Goal: Information Seeking & Learning: Learn about a topic

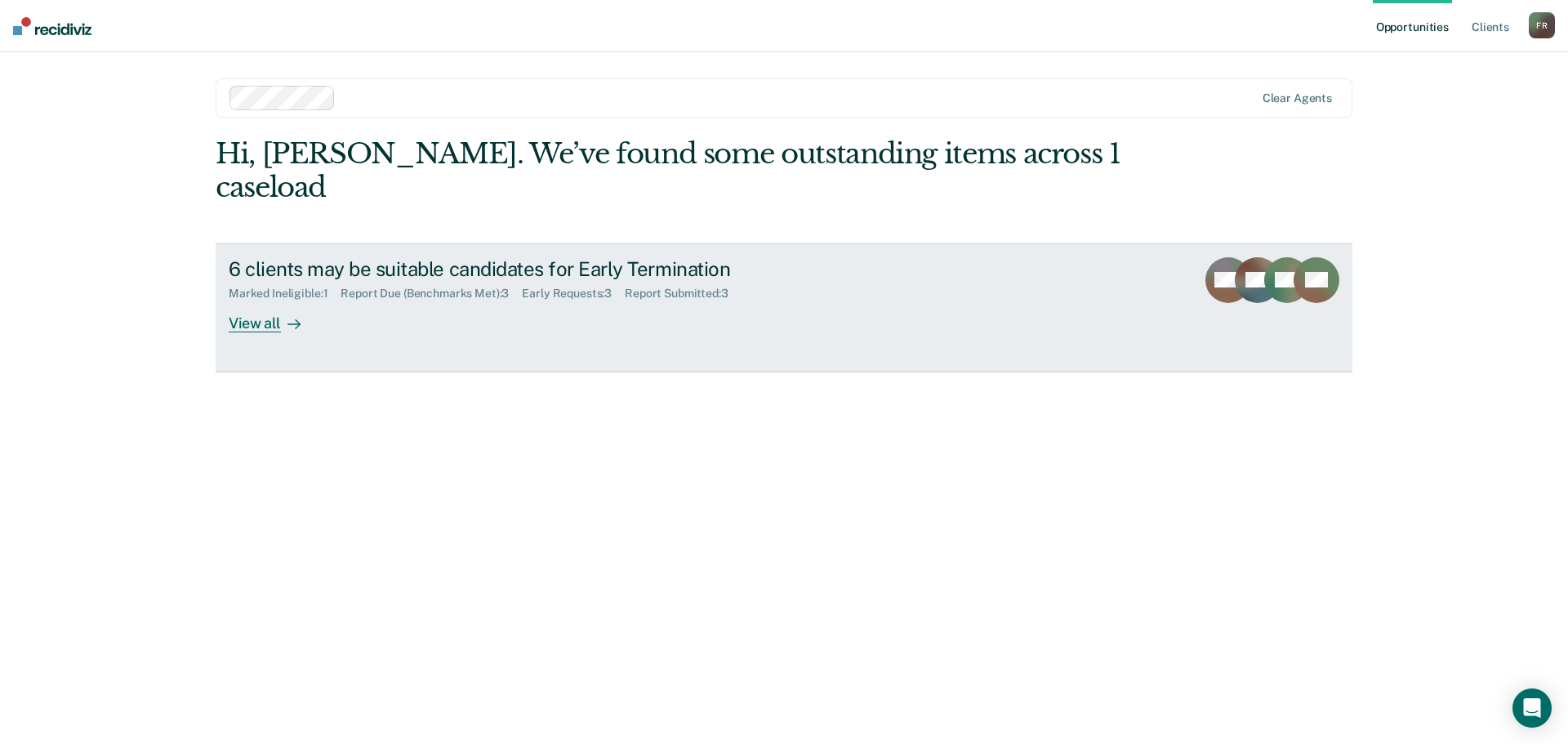
click at [286, 305] on link "6 clients may be suitable candidates for Early Termination Marked Ineligible : …" at bounding box center [784, 307] width 1137 height 129
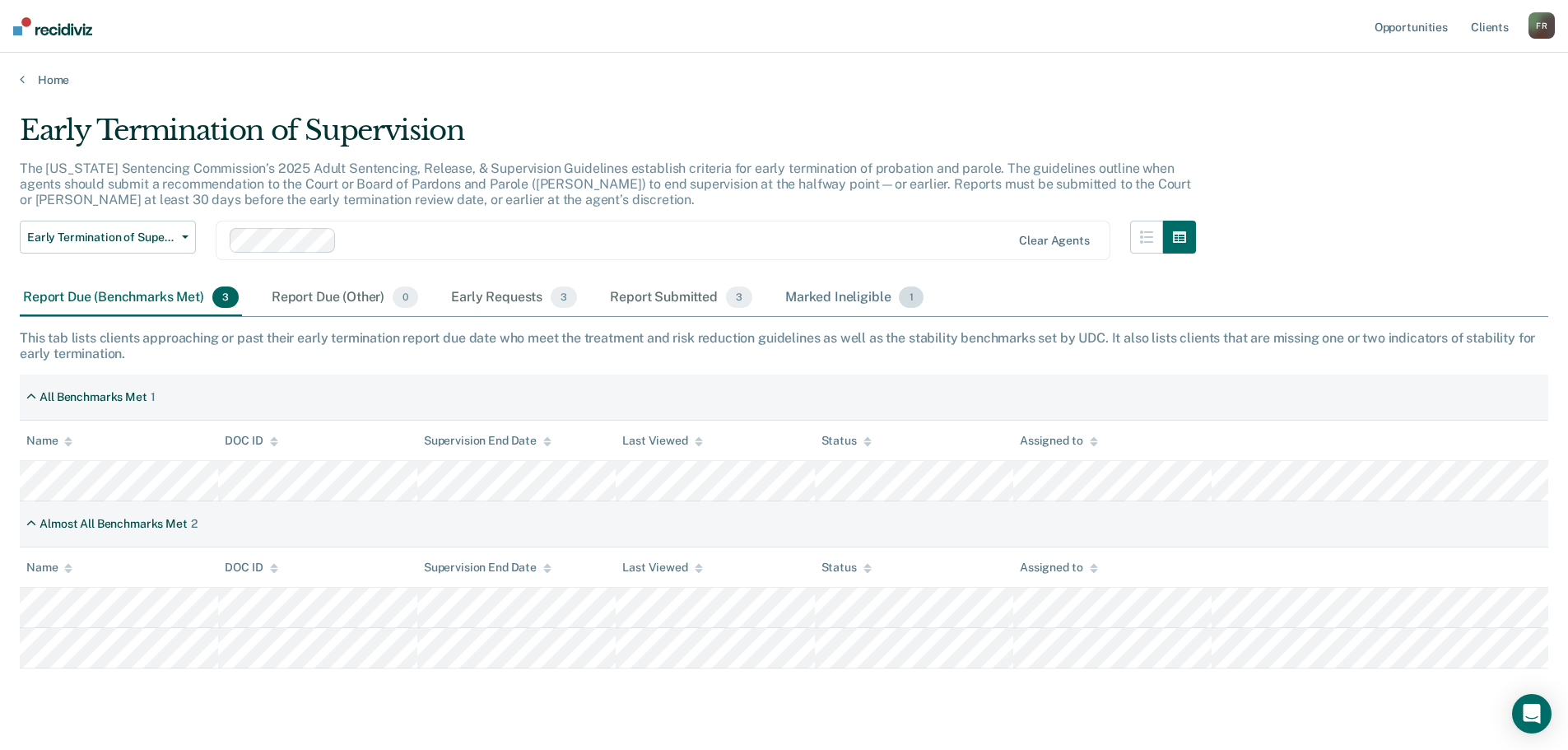
click at [838, 293] on div "Marked Ineligible 1" at bounding box center [855, 298] width 145 height 37
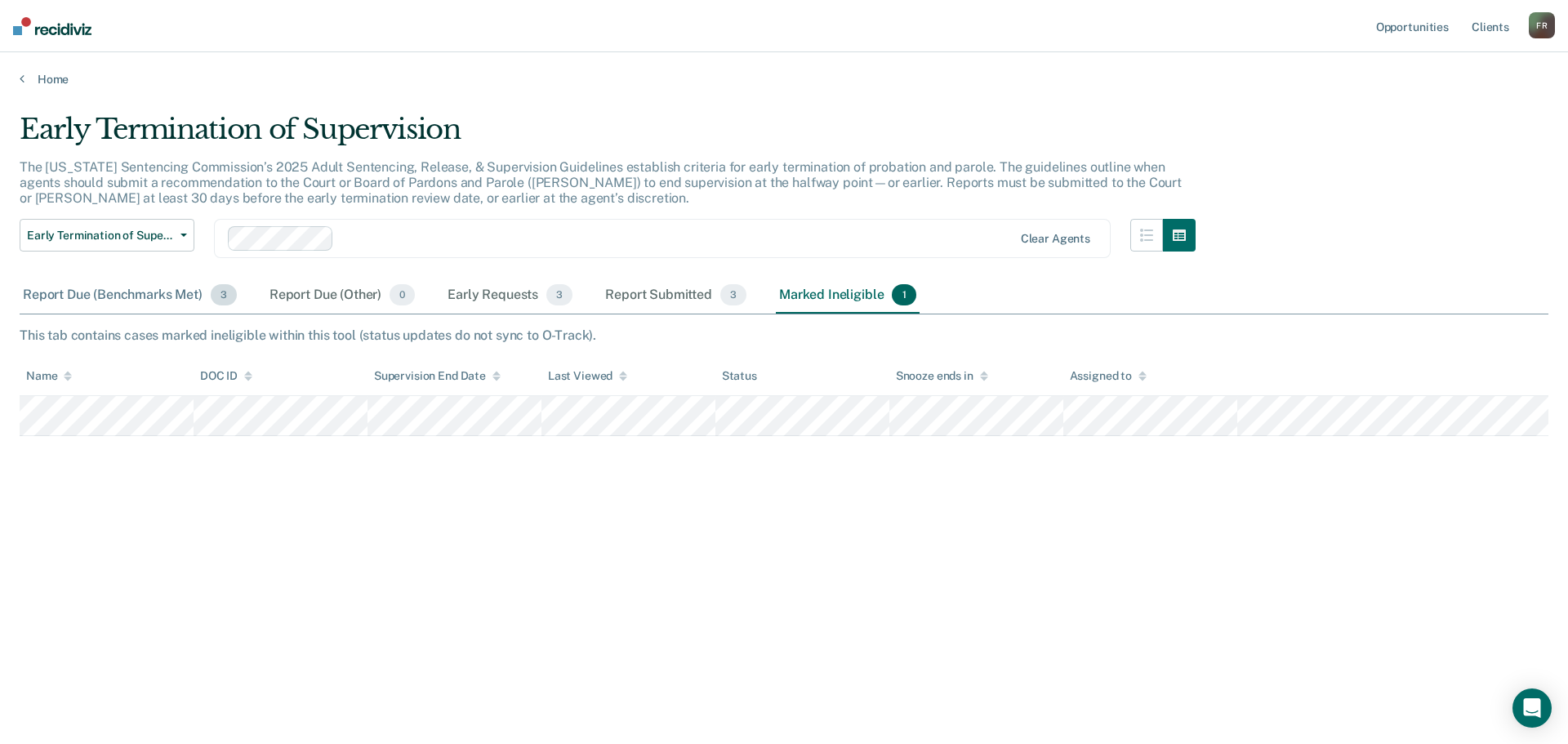
click at [123, 294] on div "Report Due (Benchmarks Met) 3" at bounding box center [129, 295] width 220 height 36
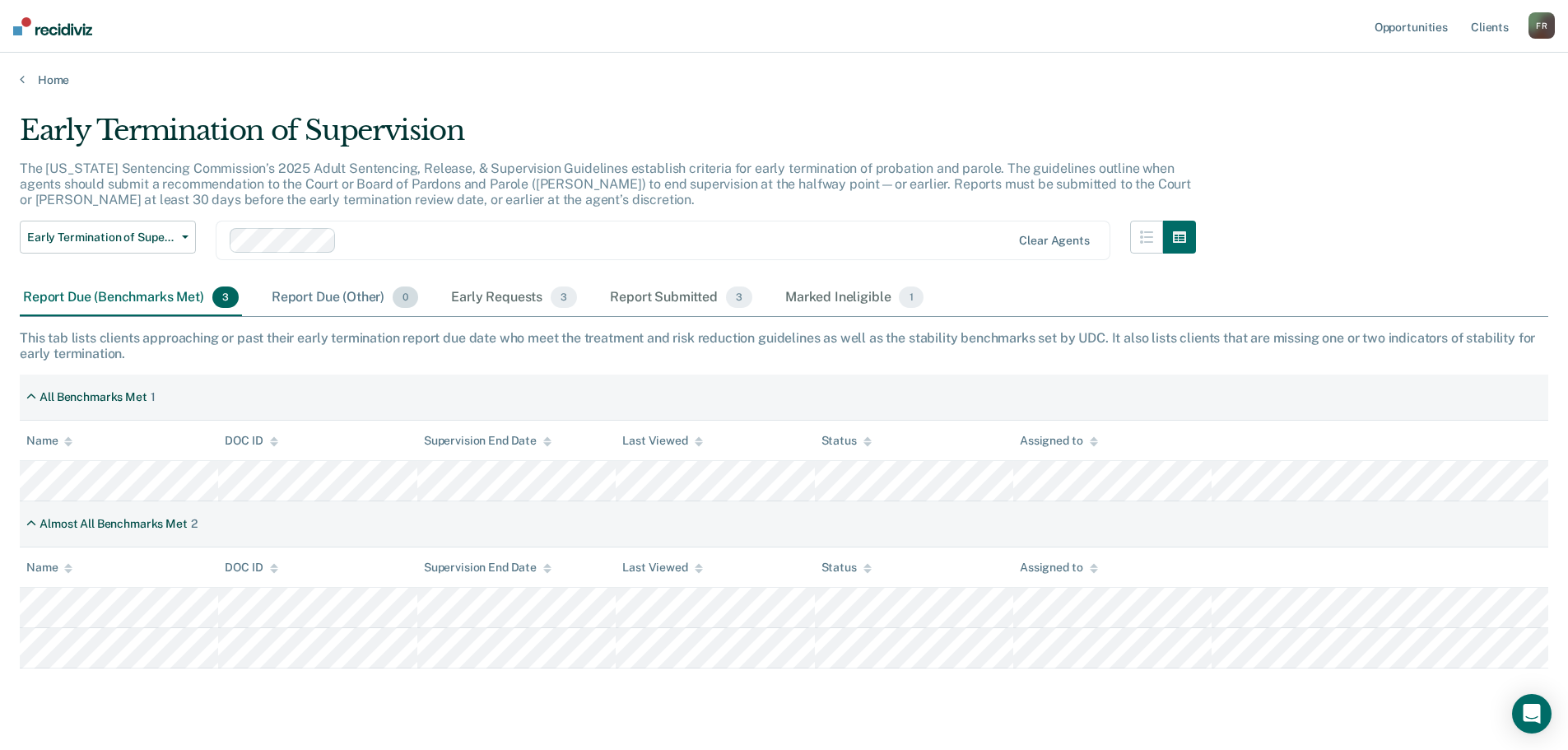
click at [332, 302] on div "Report Due (Other) 0" at bounding box center [345, 298] width 153 height 37
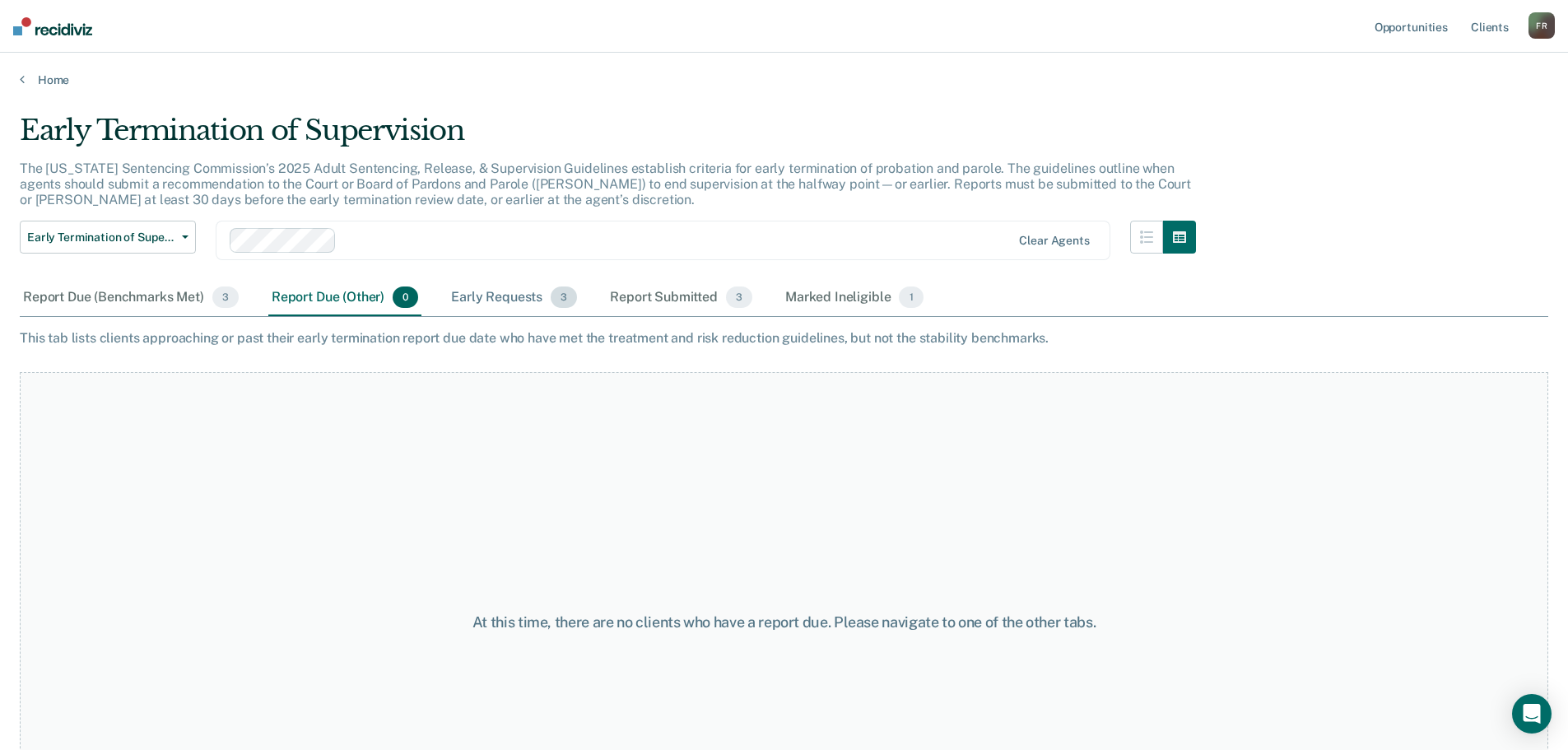
click at [497, 300] on div "Early Requests 3" at bounding box center [514, 298] width 133 height 37
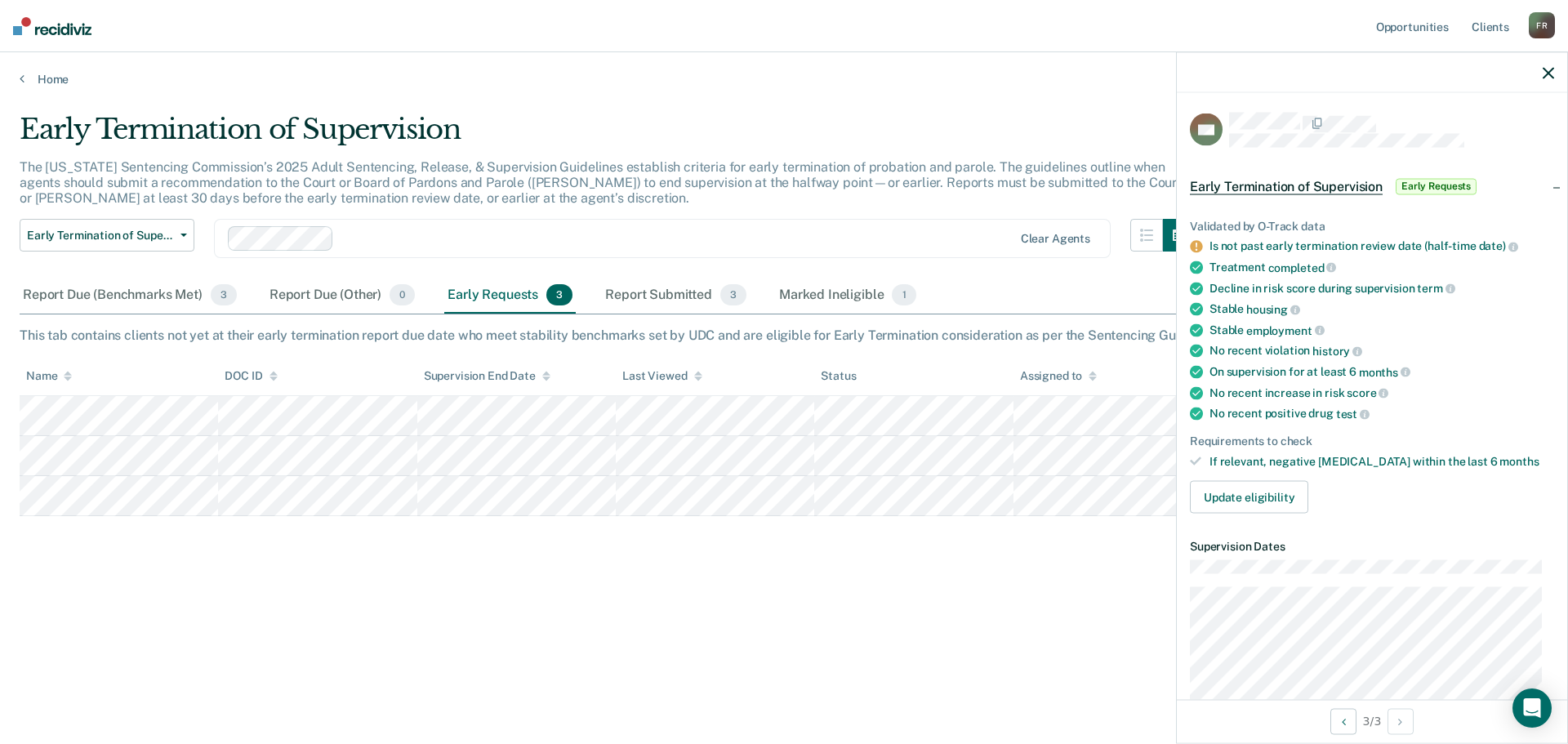
drag, startPoint x: 658, startPoint y: 261, endPoint x: 652, endPoint y: 305, distance: 44.4
click at [656, 269] on div "Early Termination of Supervision Early Termination of Supervision Clear agents" at bounding box center [607, 248] width 1176 height 59
click at [648, 308] on div "Report Submitted 3" at bounding box center [676, 295] width 148 height 36
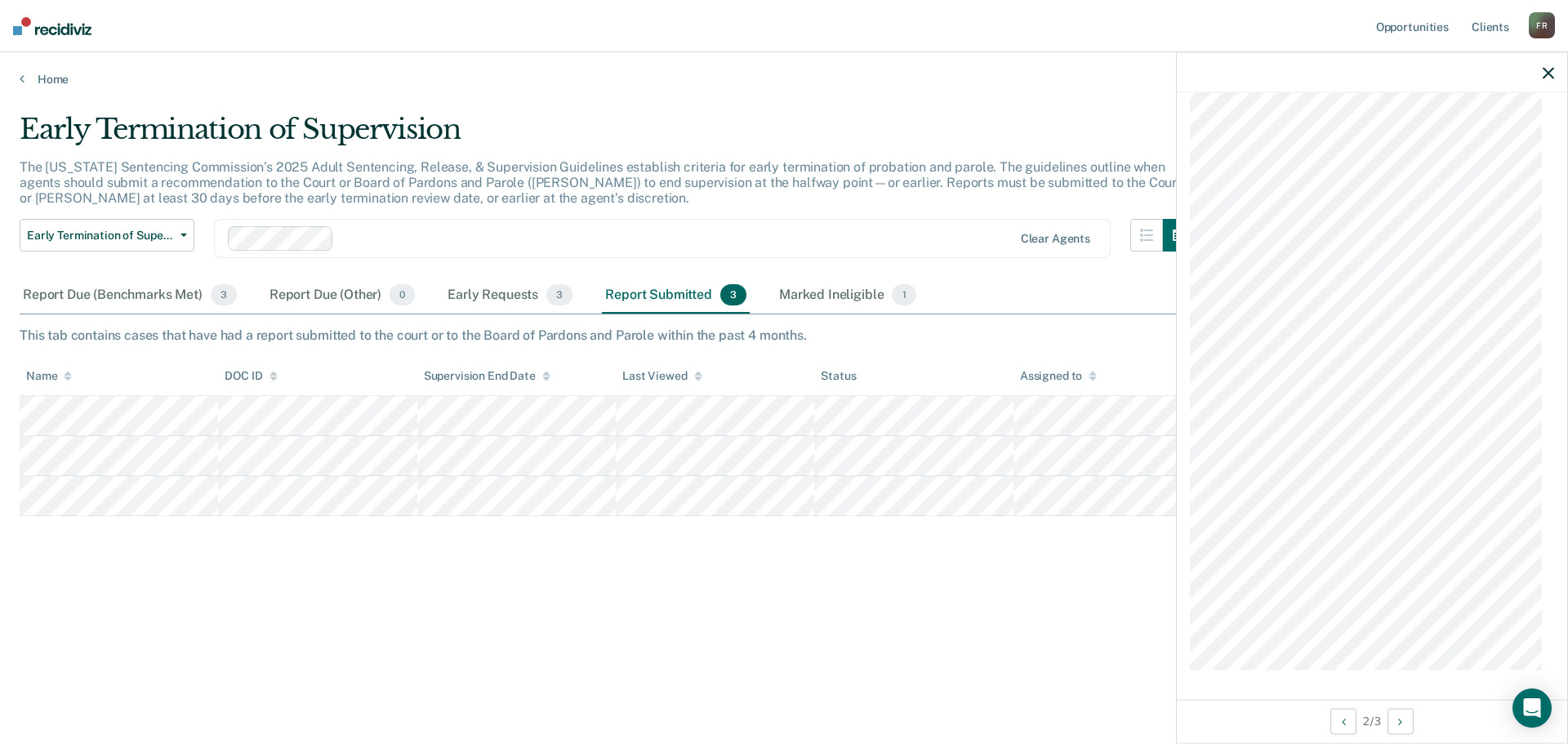
scroll to position [1125, 0]
click at [988, 605] on div "Early Termination of Supervision The [US_STATE] Sentencing Commission’s 2025 Ad…" at bounding box center [784, 367] width 1528 height 509
